Goal: Navigation & Orientation: Understand site structure

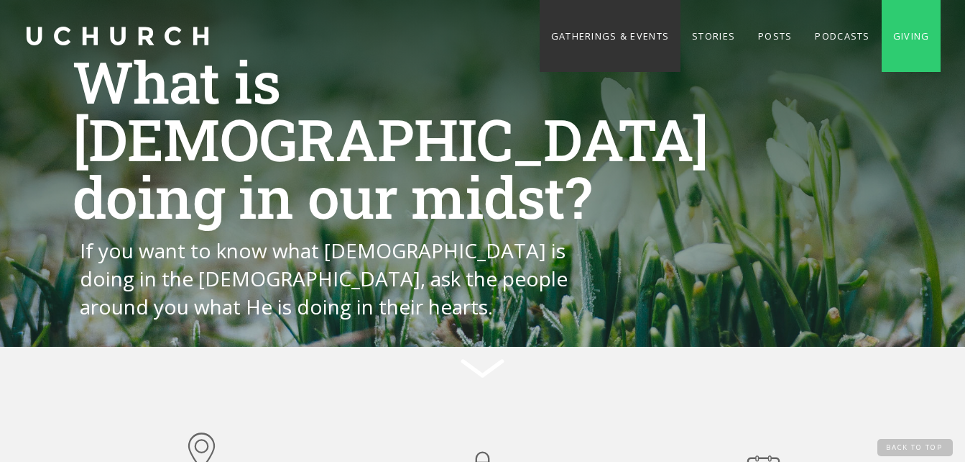
click at [653, 38] on link "Gatherings & Events" at bounding box center [610, 36] width 141 height 72
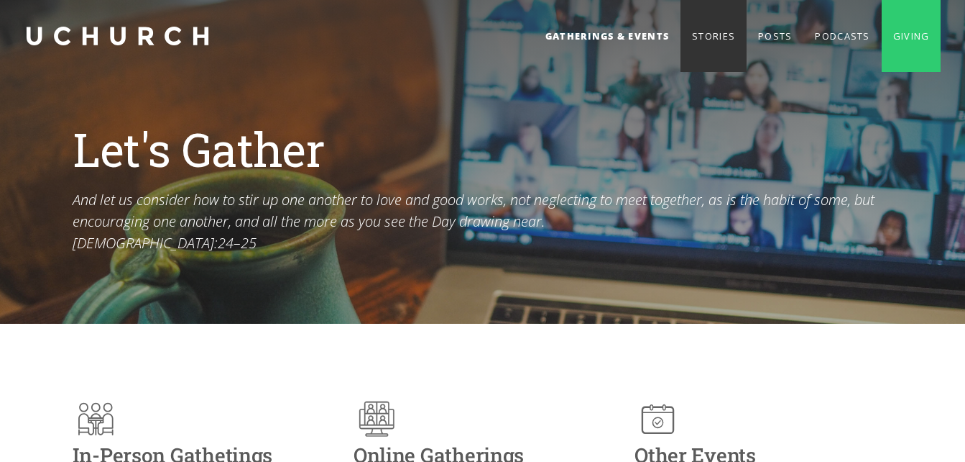
click at [707, 35] on link "Stories" at bounding box center [714, 36] width 66 height 72
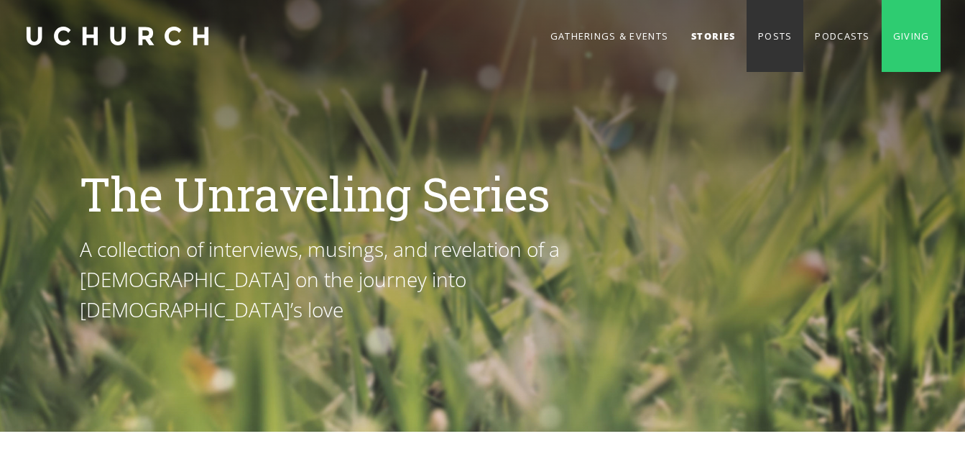
click at [772, 34] on link "Posts" at bounding box center [775, 36] width 57 height 72
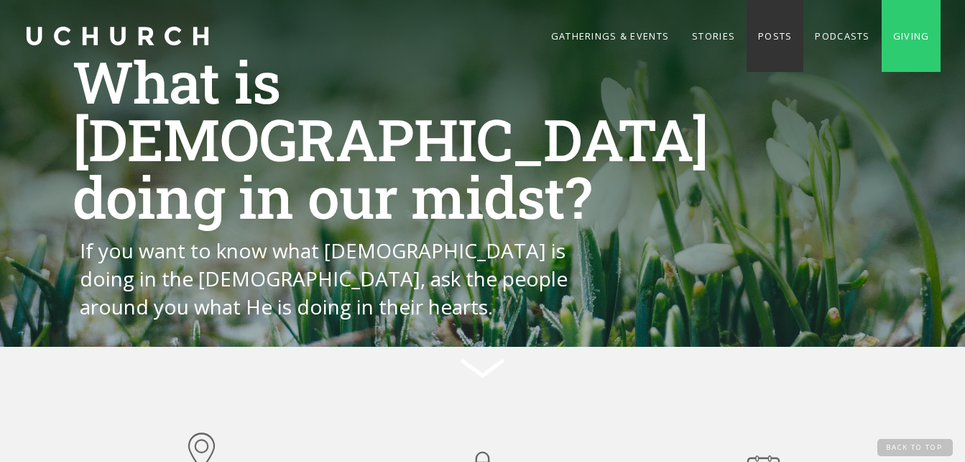
click at [774, 34] on link "Posts" at bounding box center [775, 36] width 57 height 72
